Goal: Register for event/course

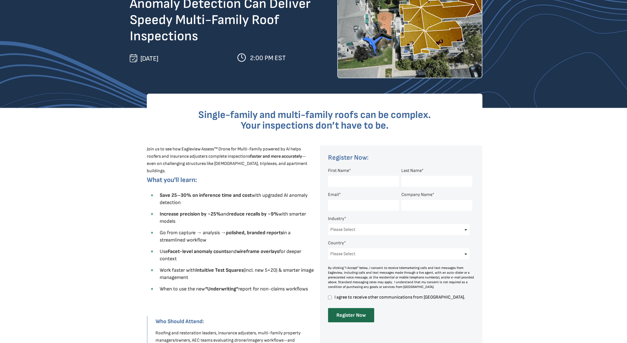
scroll to position [73, 0]
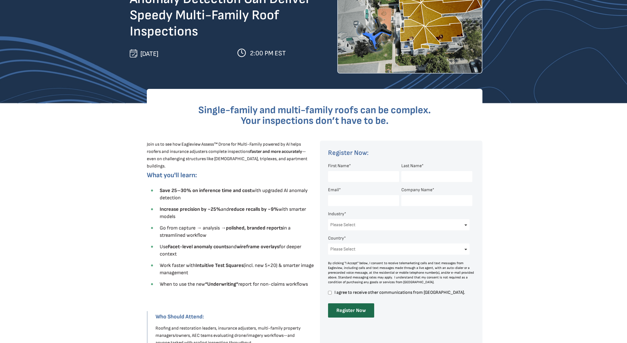
click at [340, 171] on div at bounding box center [361, 176] width 67 height 16
type input "[PERSON_NAME]"
type input "[PERSON_NAME][EMAIL_ADDRESS][DOMAIN_NAME]"
type input "Arrow Exterior"
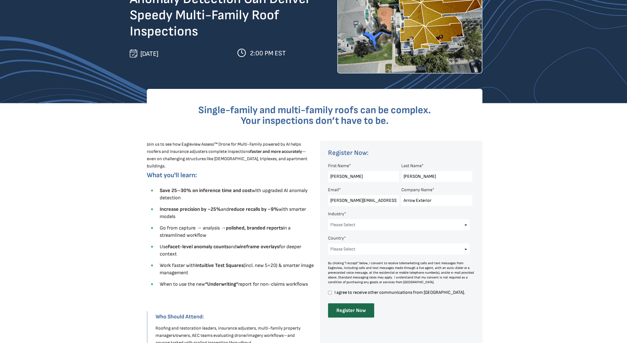
select select "Construction"
select select "[GEOGRAPHIC_DATA]"
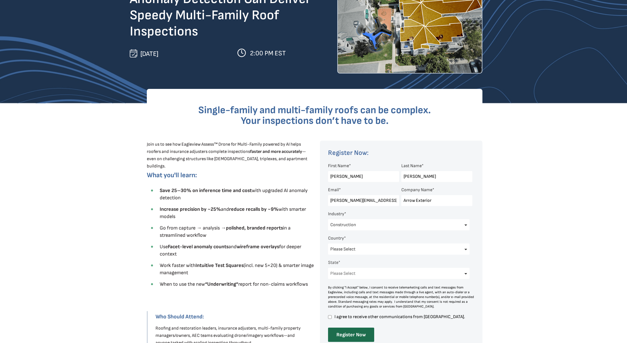
click at [329, 317] on input "I agree to receive other communications from [GEOGRAPHIC_DATA]." at bounding box center [330, 317] width 4 height 5
checkbox input "true"
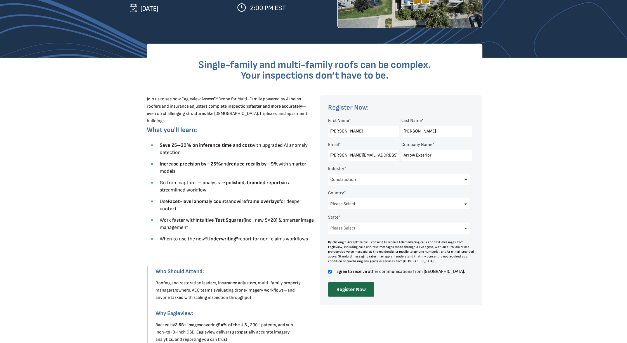
scroll to position [121, 0]
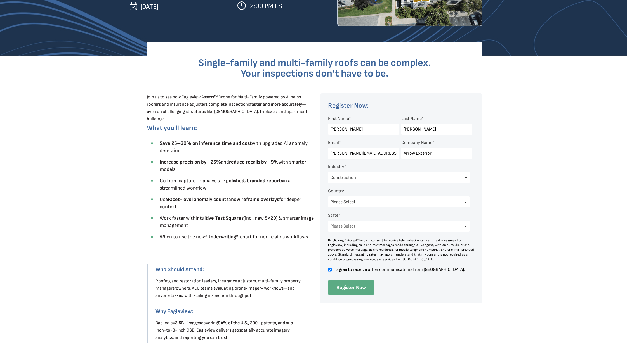
click at [354, 290] on input "Register Now" at bounding box center [351, 287] width 46 height 14
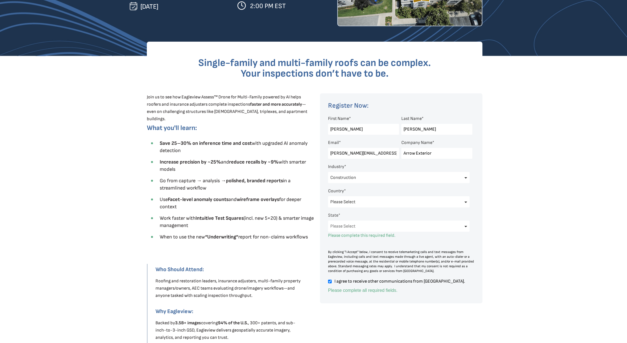
scroll to position [23, 0]
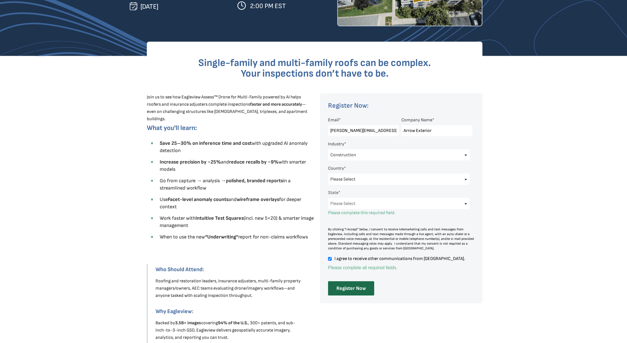
select select "[US_STATE]"
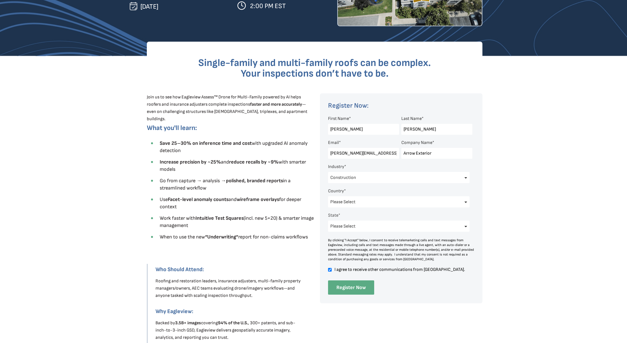
click at [349, 287] on input "Register Now" at bounding box center [351, 287] width 46 height 14
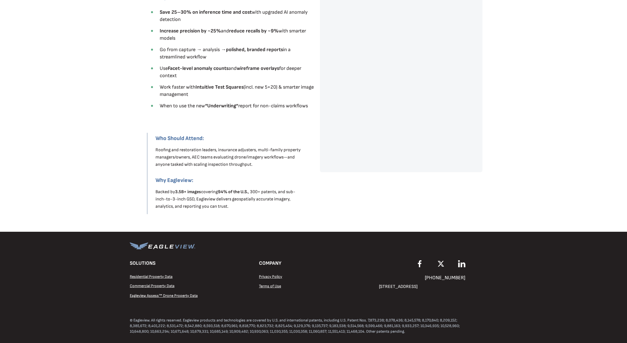
scroll to position [253, 0]
